Goal: Transaction & Acquisition: Purchase product/service

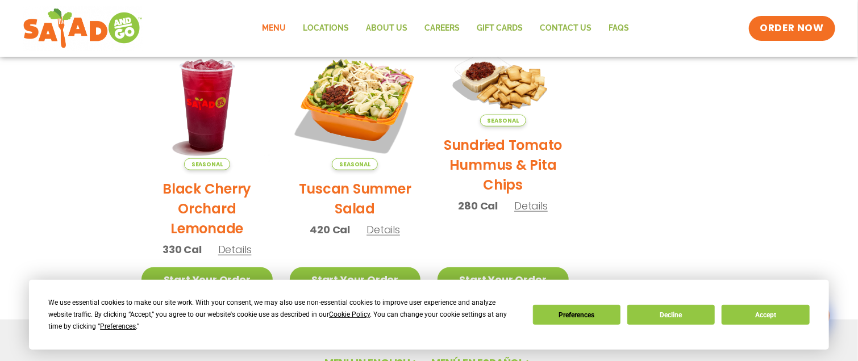
scroll to position [594, 0]
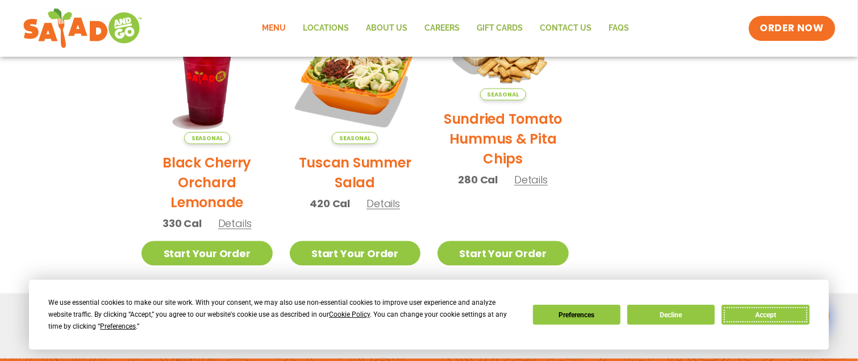
click at [756, 317] on button "Accept" at bounding box center [764, 315] width 87 height 20
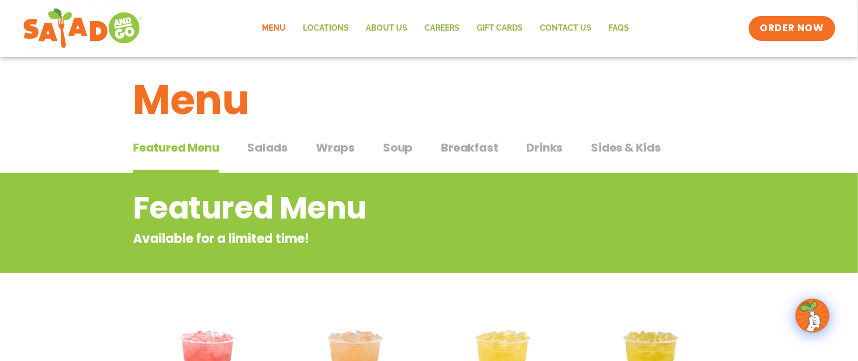
scroll to position [0, 0]
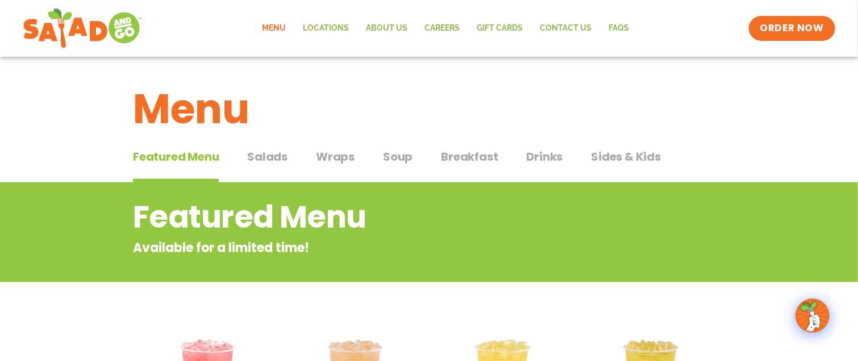
click at [266, 157] on span "Salads" at bounding box center [267, 156] width 40 height 17
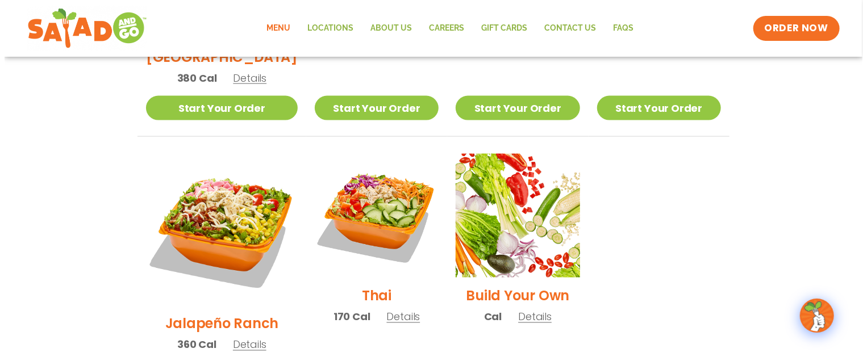
scroll to position [795, 0]
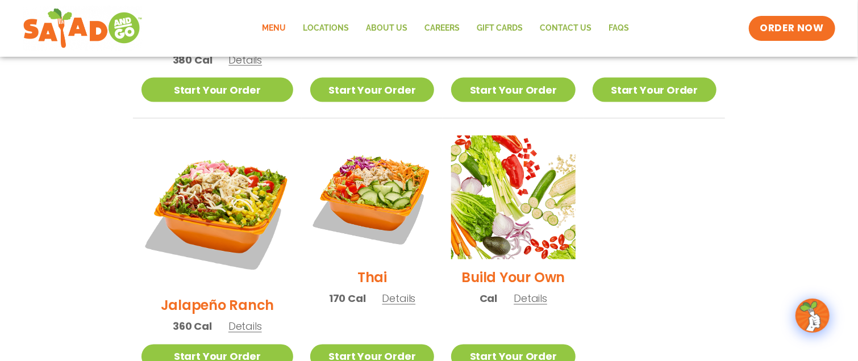
click at [237, 320] on span "Details" at bounding box center [245, 327] width 34 height 14
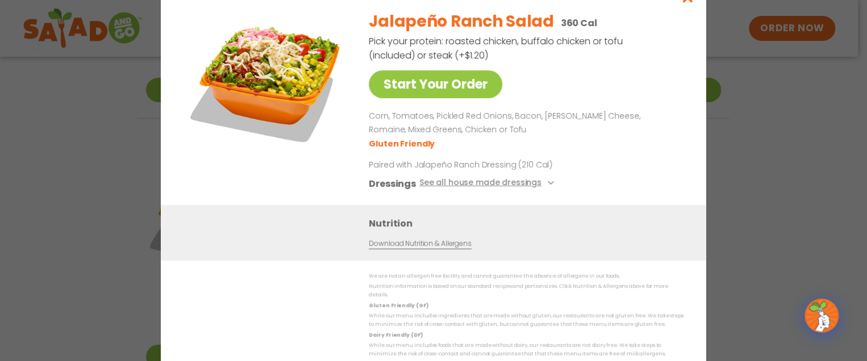
click at [5, 208] on div "Start Your Order Jalapeño Ranch Salad 360 Cal Pick your protein: roasted chicke…" at bounding box center [433, 180] width 867 height 361
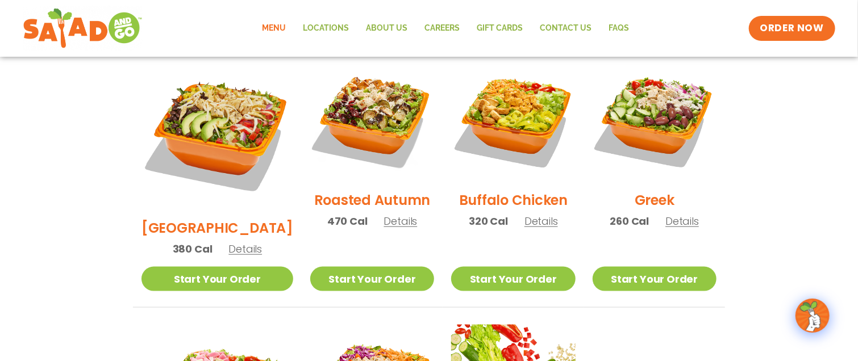
scroll to position [586, 0]
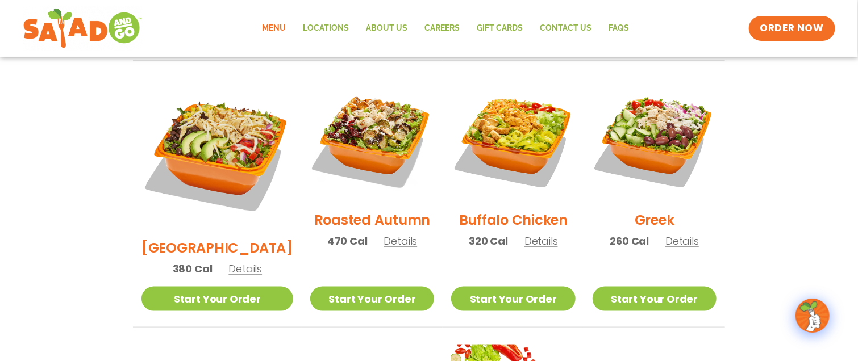
click at [390, 234] on span "Details" at bounding box center [401, 241] width 34 height 14
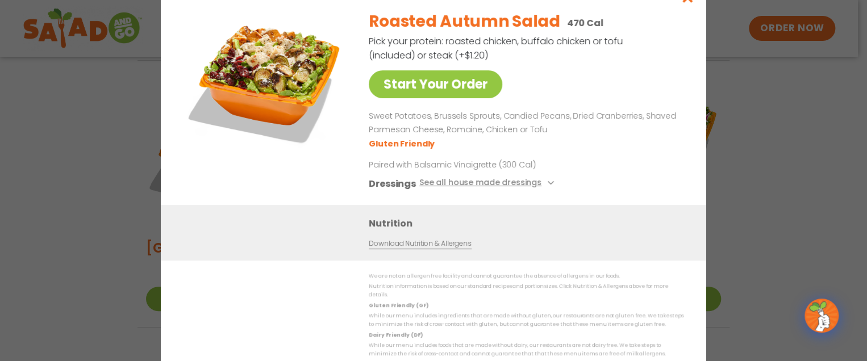
click at [68, 223] on div "Start Your Order Roasted Autumn Salad 470 Cal Pick your protein: roasted chicke…" at bounding box center [433, 180] width 867 height 361
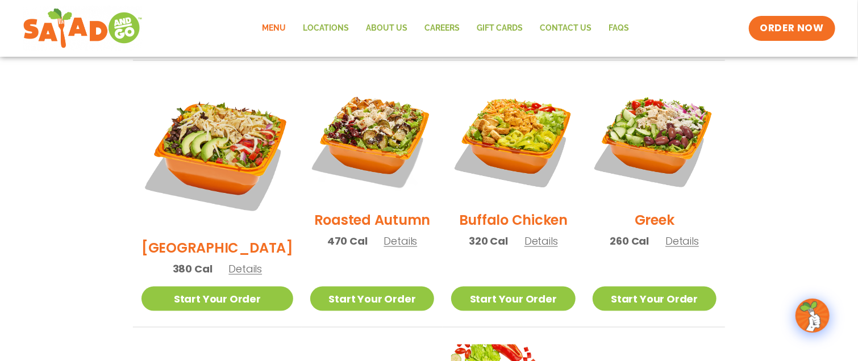
click at [229, 262] on span "Details" at bounding box center [245, 269] width 34 height 14
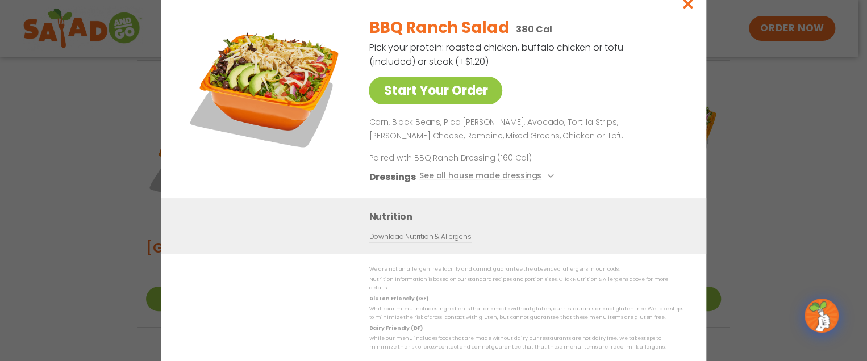
click at [61, 174] on div "Start Your Order BBQ Ranch Salad 380 Cal Pick your protein: roasted chicken, bu…" at bounding box center [433, 180] width 867 height 361
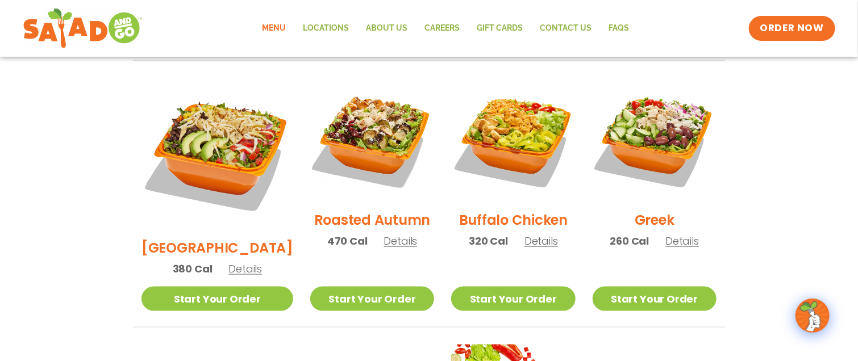
click at [677, 234] on span "Details" at bounding box center [682, 241] width 34 height 14
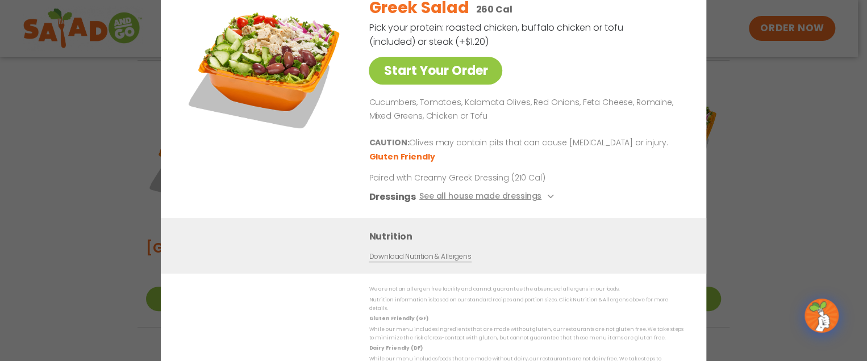
click at [98, 179] on div "Start Your Order Greek Salad 260 Cal Pick your protein: roasted chicken, buffal…" at bounding box center [433, 180] width 867 height 361
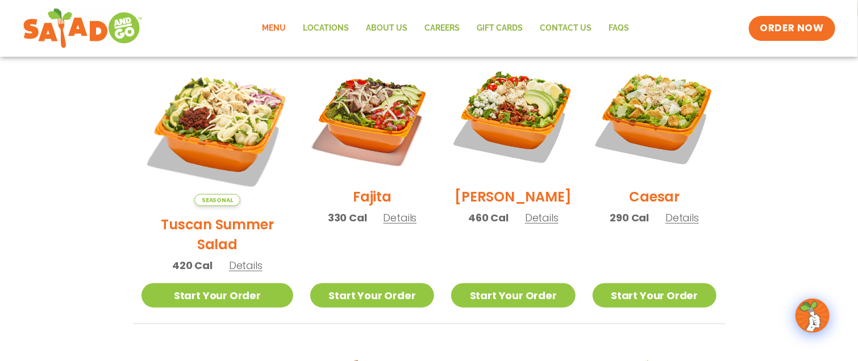
scroll to position [302, 0]
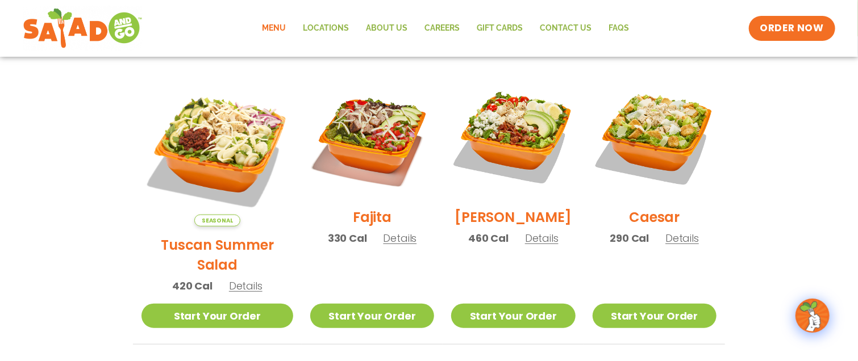
click at [243, 279] on span "Details" at bounding box center [246, 286] width 34 height 14
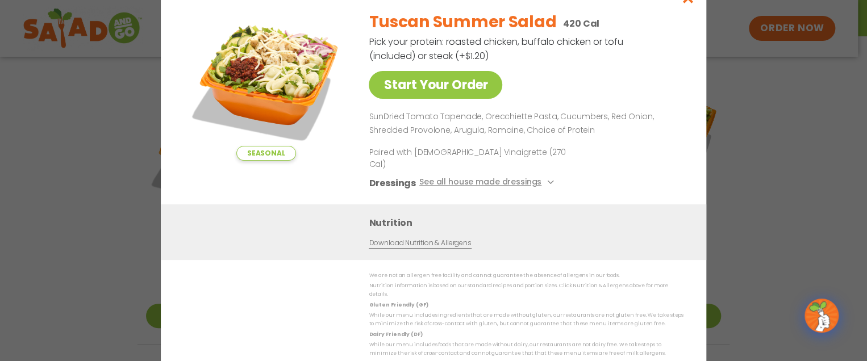
click at [59, 165] on div "Seasonal Start Your Order Tuscan Summer Salad 420 Cal Pick your protein: roaste…" at bounding box center [433, 180] width 867 height 361
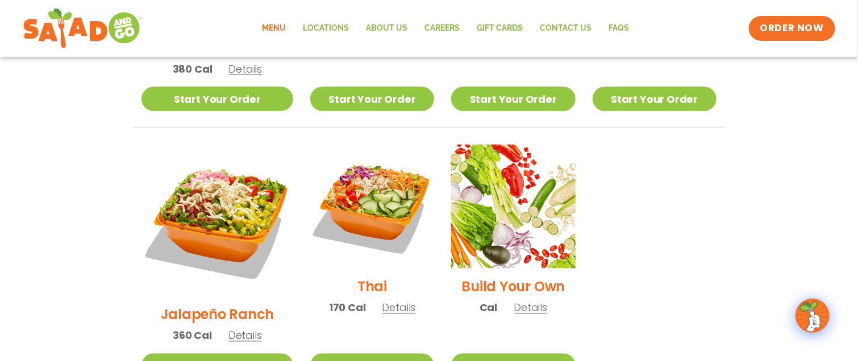
scroll to position [813, 0]
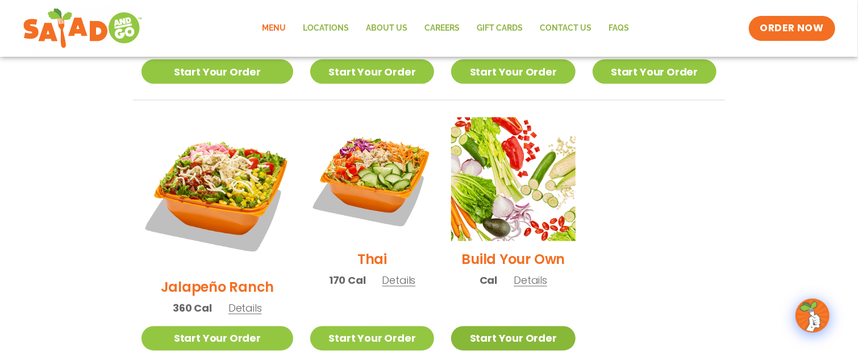
click at [478, 327] on link "Start Your Order" at bounding box center [513, 339] width 124 height 24
